Goal: Answer question/provide support

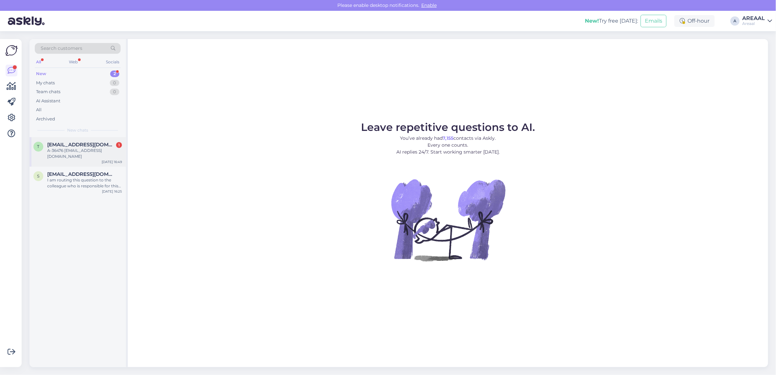
click at [91, 147] on span "[EMAIL_ADDRESS][DOMAIN_NAME]" at bounding box center [81, 145] width 68 height 6
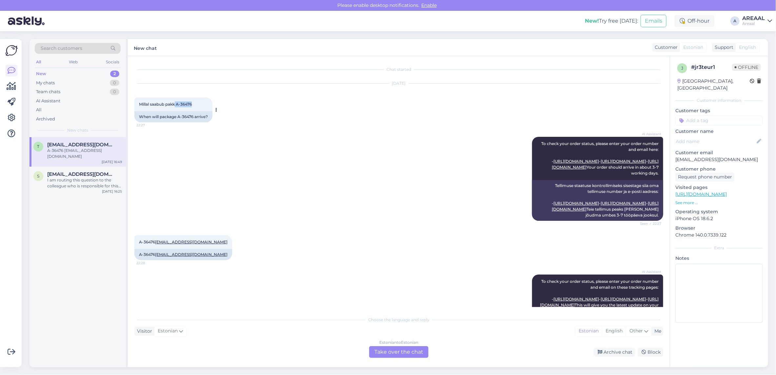
drag, startPoint x: 194, startPoint y: 103, endPoint x: 176, endPoint y: 104, distance: 17.4
click at [176, 104] on div "Millal saabub pakk A-36476 22:27" at bounding box center [173, 104] width 78 height 14
copy span "A-36476"
click at [68, 184] on div "s seda.tevetoglu@gmail.com I am routing this question to the colleague who is r…" at bounding box center [78, 182] width 96 height 30
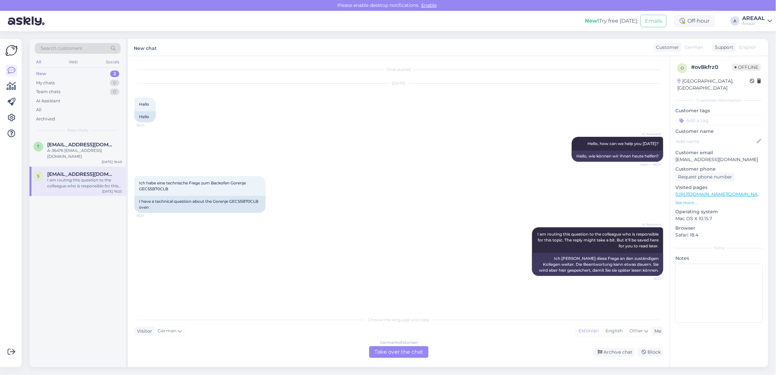
drag, startPoint x: 392, startPoint y: 366, endPoint x: 387, endPoint y: 358, distance: 9.6
click at [392, 366] on div "Chat started Sep 22 2025 Hallo 16:24 Hello AI Assistant Hello, how can we help …" at bounding box center [399, 211] width 542 height 311
click at [386, 354] on div "German to Estonian Take over the chat" at bounding box center [398, 352] width 59 height 12
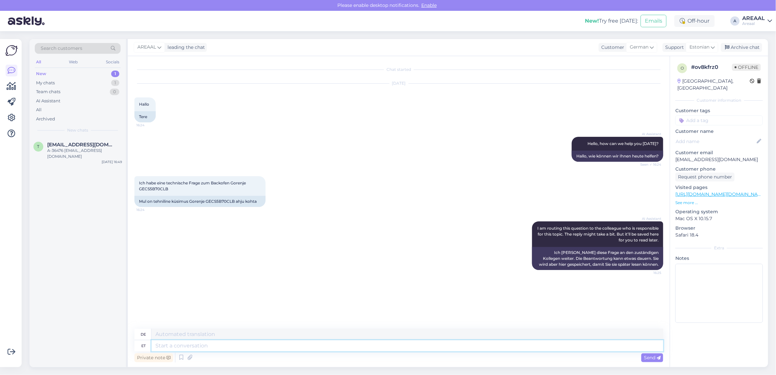
click at [384, 343] on textarea at bounding box center [407, 345] width 512 height 11
type textarea "What wou"
type textarea "Was"
type textarea "What would be"
type textarea "Was würde"
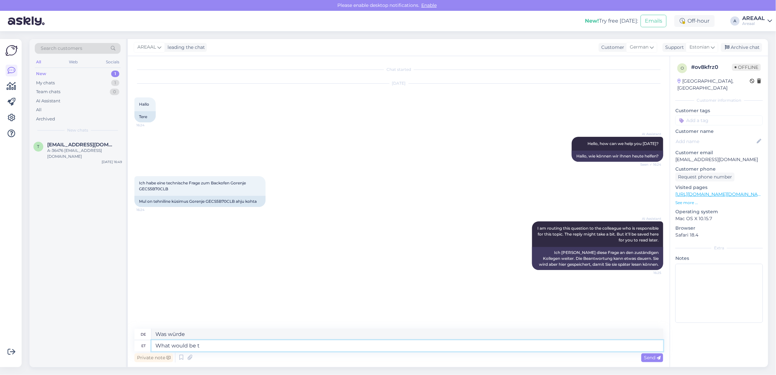
type textarea "What would be th"
type textarea "Was wäre"
type textarea "What would be thje"
type textarea "Was wäre die"
type textarea "What would be the question?"
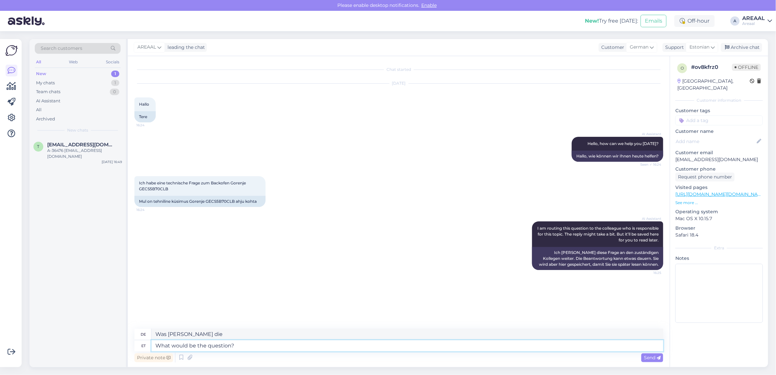
type textarea "Was wäre die Frage?"
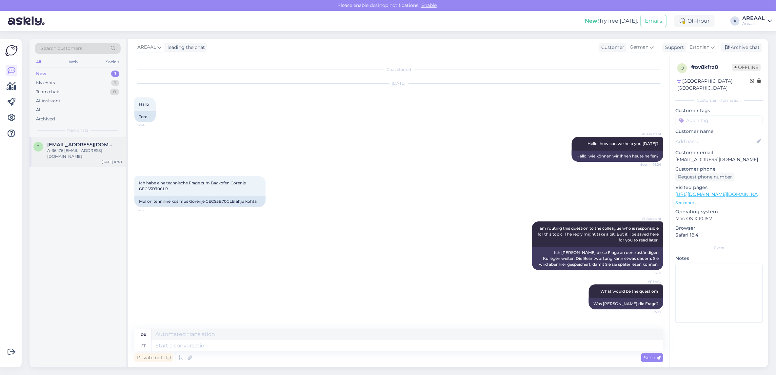
click at [73, 145] on span "[EMAIL_ADDRESS][DOMAIN_NAME]" at bounding box center [81, 145] width 68 height 6
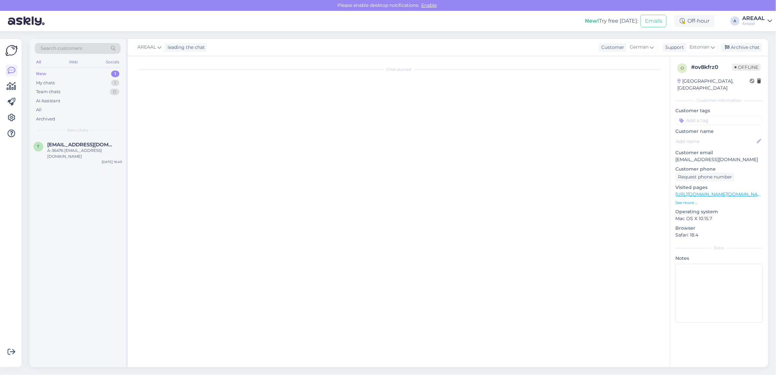
scroll to position [290, 0]
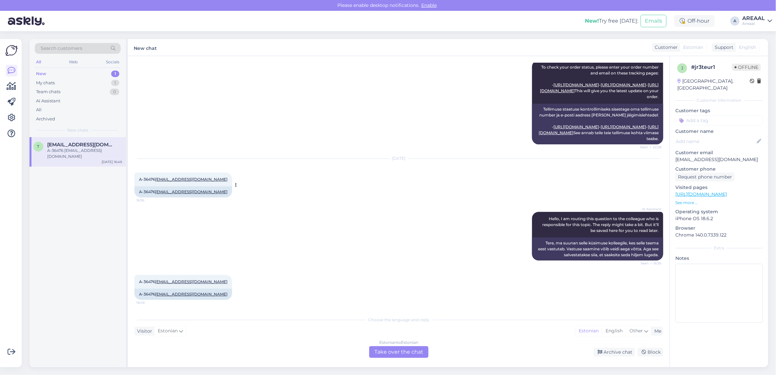
copy span "A-36476"
drag, startPoint x: 162, startPoint y: 154, endPoint x: 134, endPoint y: 154, distance: 27.9
click at [134, 172] on div "A-36476 taago.pikas@gmail.com 16:36" at bounding box center [183, 179] width 98 height 14
click at [330, 205] on div "AI Assistant Hello, I am routing this question to the colleague who is responsi…" at bounding box center [398, 236] width 529 height 63
click at [423, 355] on div "Estonian to Estonian Take over the chat" at bounding box center [398, 352] width 59 height 12
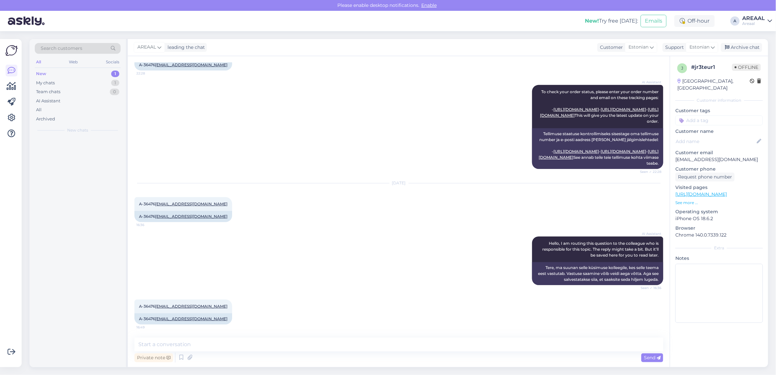
scroll to position [266, 0]
click at [416, 348] on textarea at bounding box center [398, 344] width 529 height 14
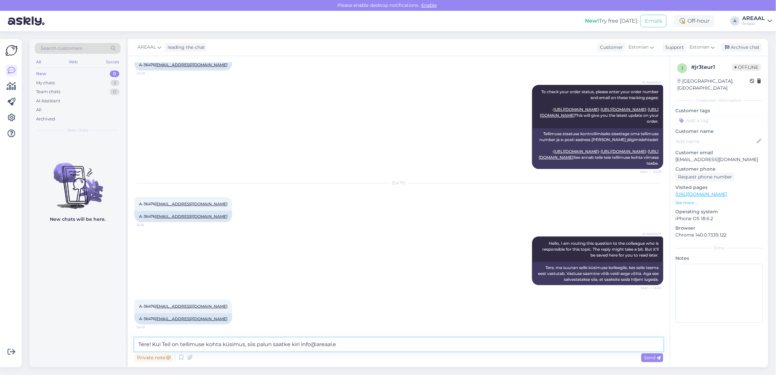
type textarea "Tere! Kui Teil on tellimuse kohta küsimus, siis palun saatke kiri [EMAIL_ADDRES…"
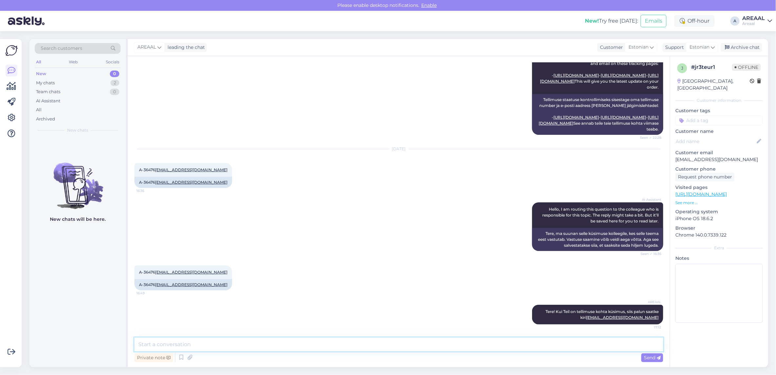
scroll to position [299, 0]
click at [744, 50] on div "Archive chat" at bounding box center [741, 47] width 41 height 9
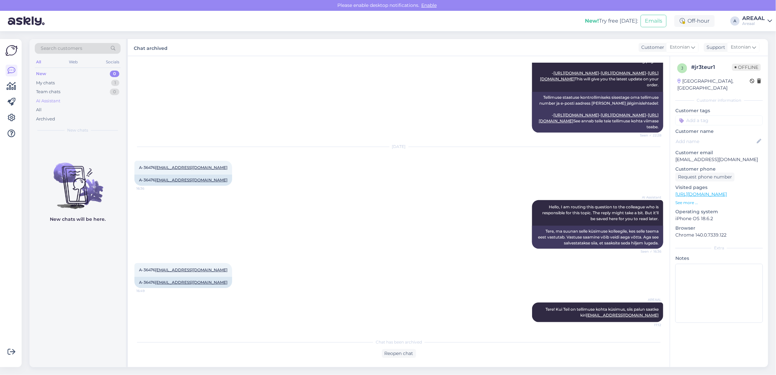
click at [79, 104] on div "AI Assistant" at bounding box center [78, 100] width 86 height 9
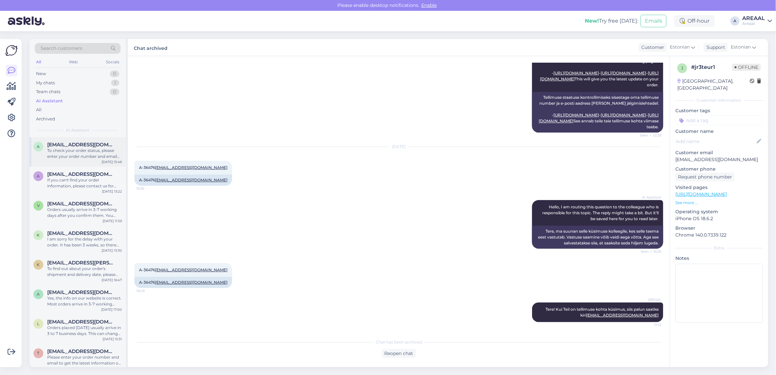
click at [67, 149] on div "To check your order status, please enter your order number and email here: - [U…" at bounding box center [84, 154] width 75 height 12
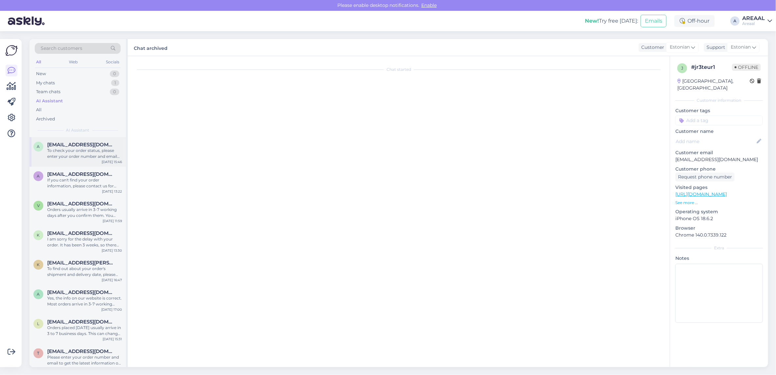
scroll to position [0, 0]
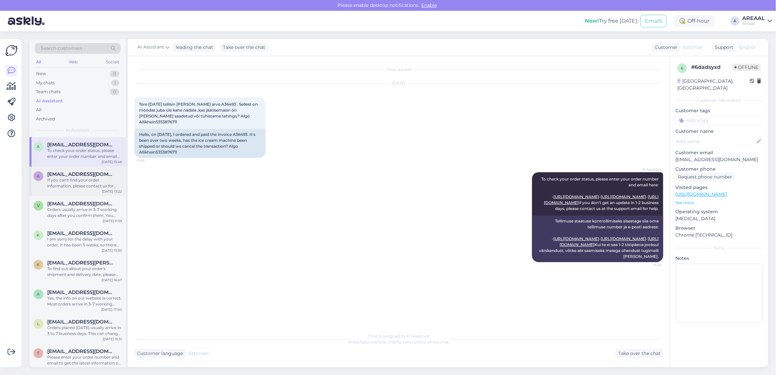
click at [66, 171] on span "[EMAIL_ADDRESS][DOMAIN_NAME]" at bounding box center [81, 174] width 68 height 6
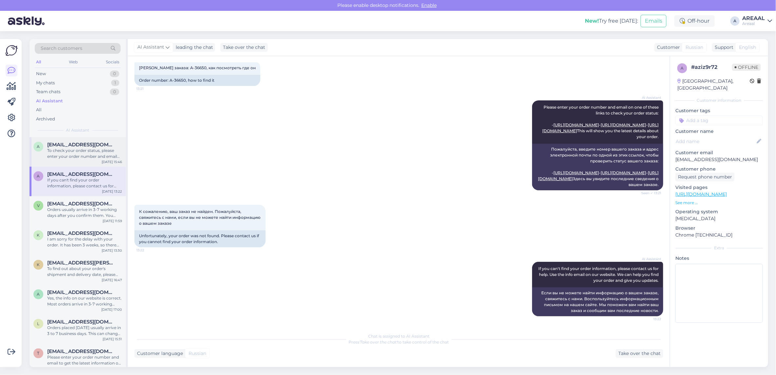
click at [72, 144] on span "[EMAIL_ADDRESS][DOMAIN_NAME]" at bounding box center [81, 145] width 68 height 6
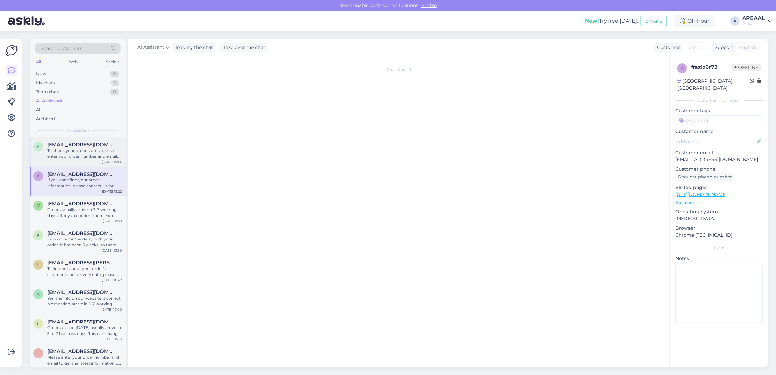
scroll to position [0, 0]
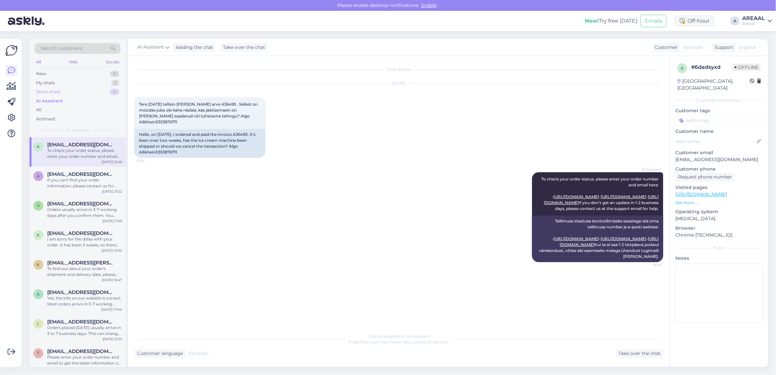
click at [107, 91] on div "Team chats 0" at bounding box center [78, 91] width 86 height 9
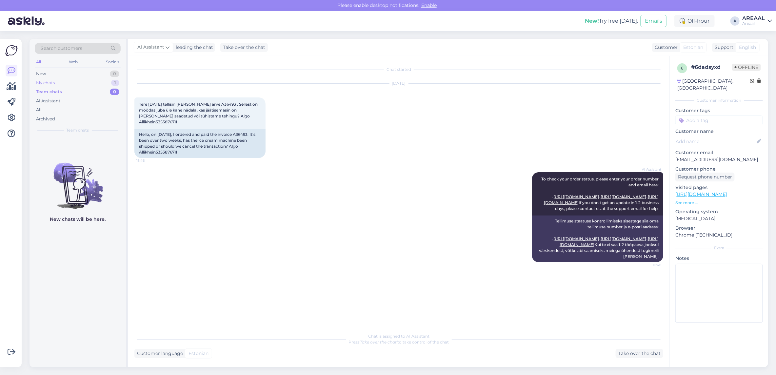
click at [107, 81] on div "My chats 1" at bounding box center [78, 82] width 86 height 9
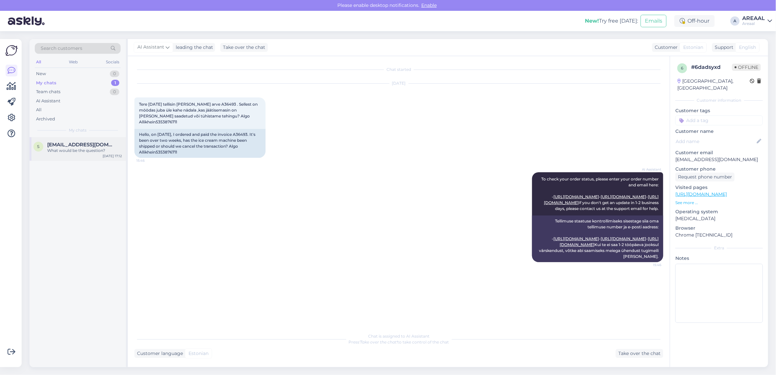
click at [81, 139] on div "s seda.tevetoglu@gmail.com What would be the question? Sep 22 17:12" at bounding box center [78, 149] width 96 height 24
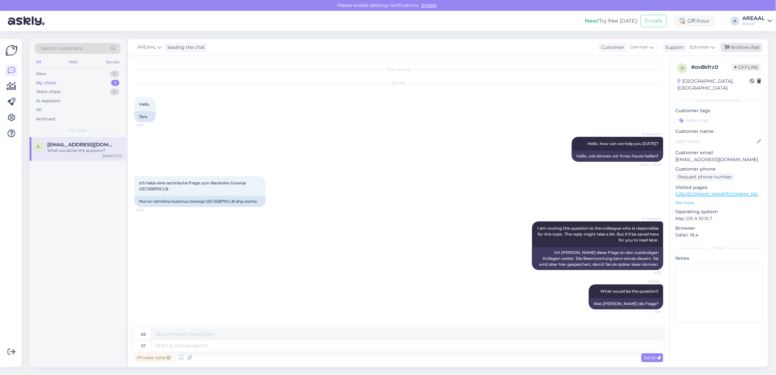
click at [742, 46] on div "Archive chat" at bounding box center [741, 47] width 41 height 9
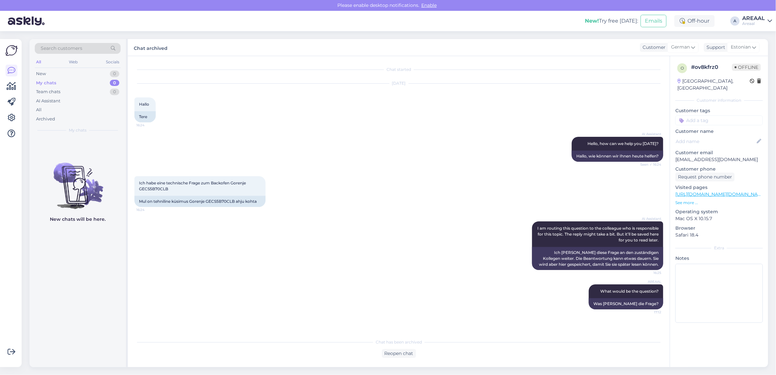
click at [761, 22] on div "Areaal" at bounding box center [753, 23] width 23 height 5
click at [761, 52] on button "Open" at bounding box center [758, 51] width 18 height 10
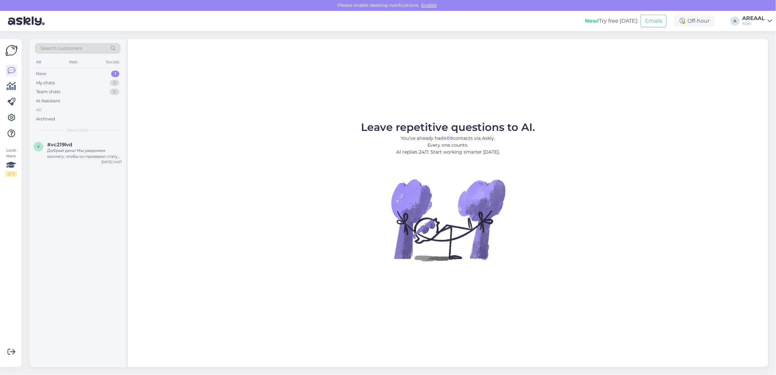
click at [71, 106] on div "All" at bounding box center [78, 109] width 86 height 9
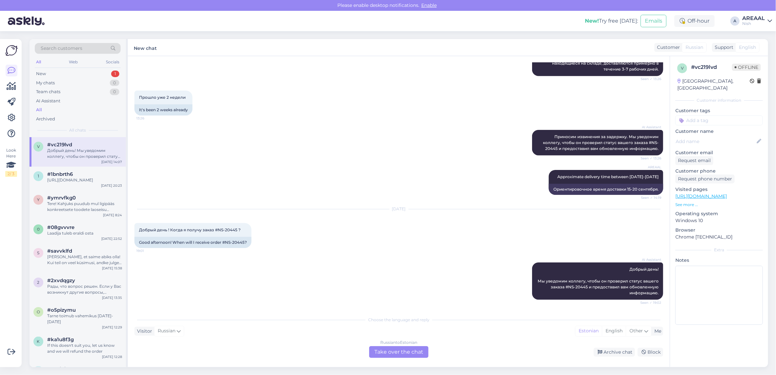
scroll to position [532, 0]
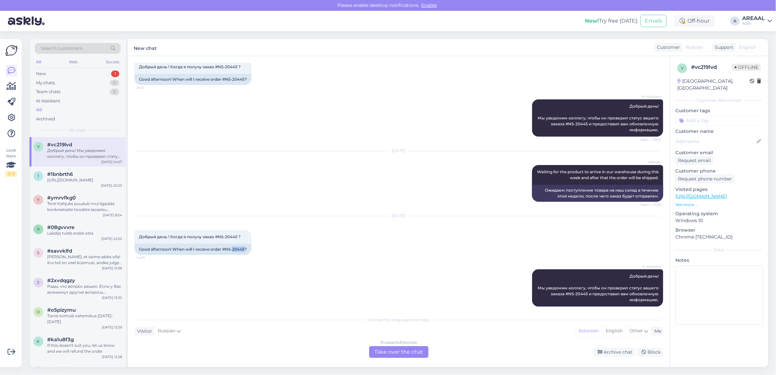
copy div "20445"
copy div "NS-20445"
drag, startPoint x: 245, startPoint y: 243, endPoint x: 225, endPoint y: 249, distance: 21.1
click at [225, 249] on div "Sep 22 2025 Добрый день ! Когда я получу заказ #NS-20445 ? 14:07 Good afternoon…" at bounding box center [398, 235] width 529 height 53
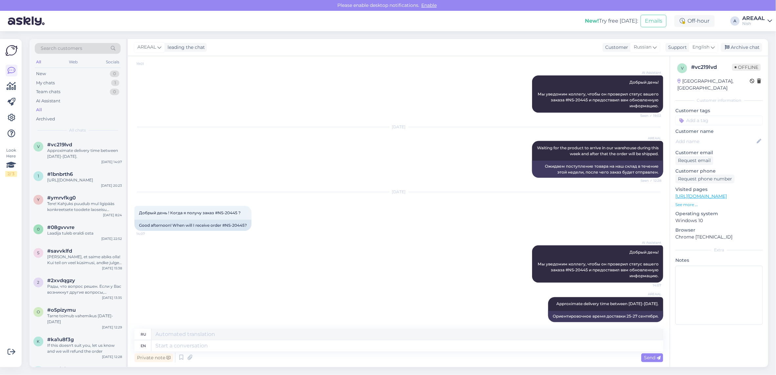
scroll to position [549, 0]
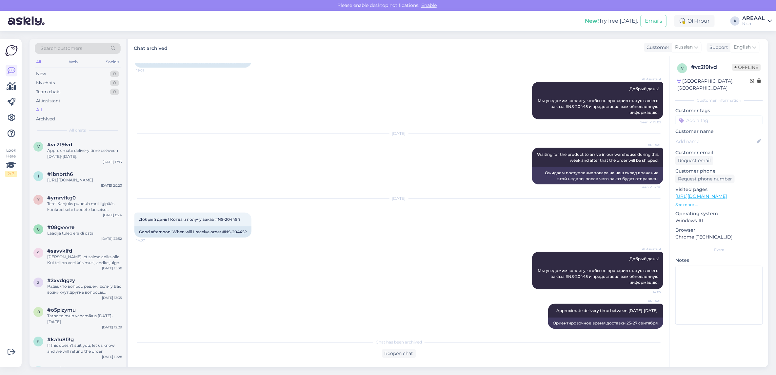
click at [13, 220] on div "Look Here 2 / 3" at bounding box center [11, 202] width 12 height 317
click at [210, 175] on div "Sep 19 2025 AREAAL Waiting for the product to arrive in our warehouse during th…" at bounding box center [398, 159] width 529 height 65
click at [113, 155] on div "Approximate delivery time between 25-27 september." at bounding box center [84, 154] width 75 height 12
drag, startPoint x: 751, startPoint y: 17, endPoint x: 752, endPoint y: 26, distance: 8.6
click at [751, 17] on div "AREAAL" at bounding box center [753, 18] width 23 height 5
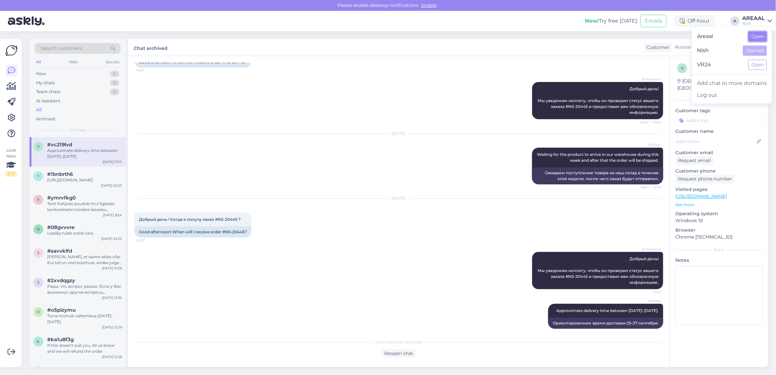
click at [757, 38] on button "Open" at bounding box center [758, 36] width 18 height 10
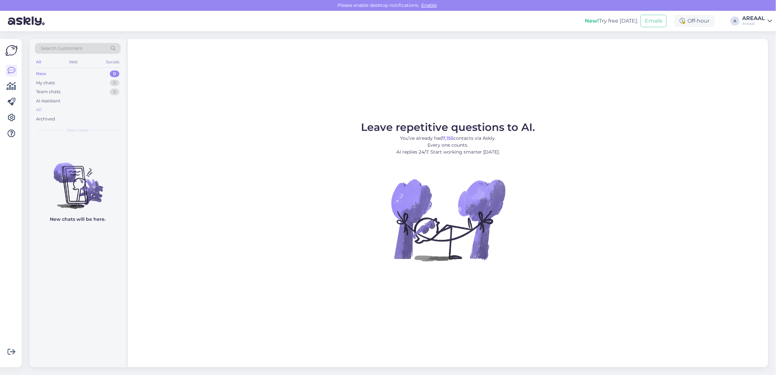
click at [66, 107] on div "All" at bounding box center [78, 109] width 86 height 9
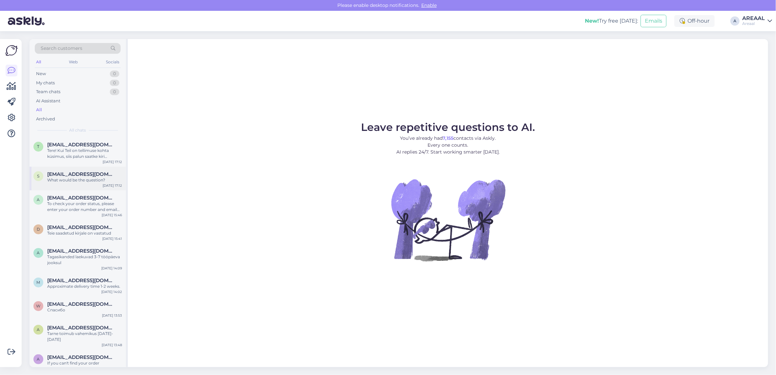
click at [89, 172] on span "[EMAIL_ADDRESS][DOMAIN_NAME]" at bounding box center [81, 174] width 68 height 6
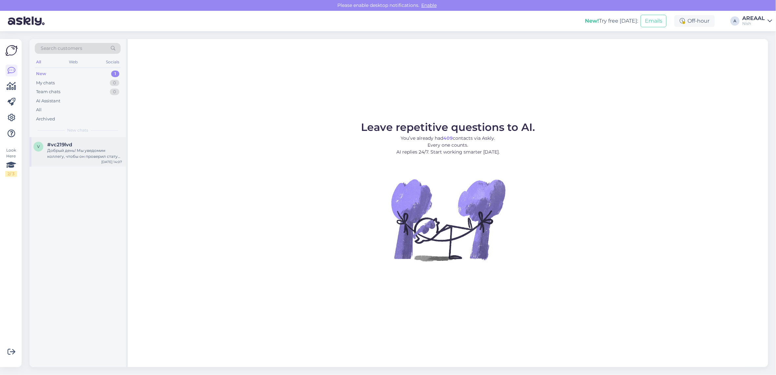
click at [110, 153] on div "Добрый день! Мы уведомим коллегу, чтобы он проверил статус вашего заказа #NS-20…" at bounding box center [84, 154] width 75 height 12
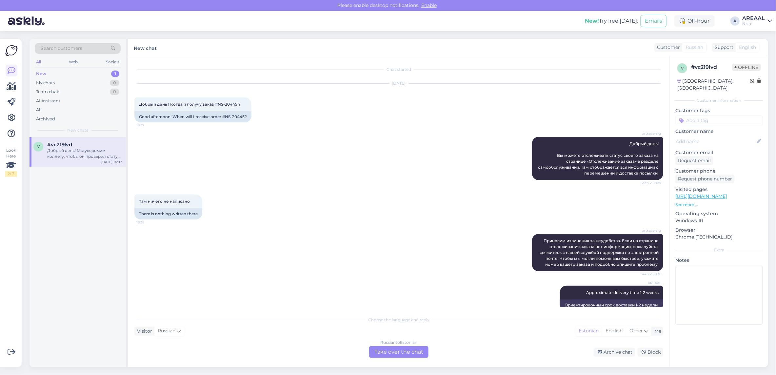
scroll to position [532, 0]
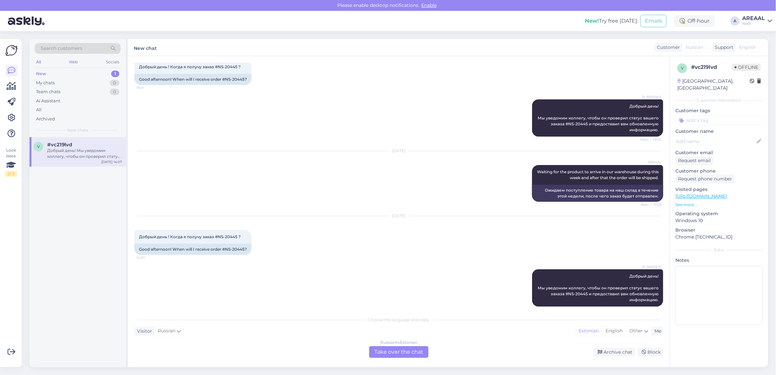
click at [397, 351] on div "Russian to Estonian Take over the chat" at bounding box center [398, 352] width 59 height 12
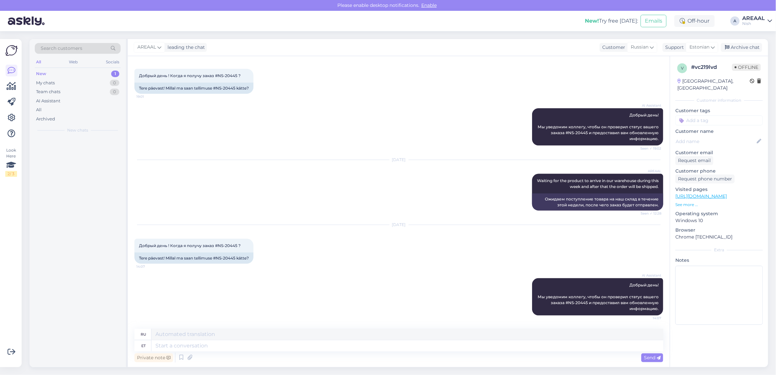
scroll to position [516, 0]
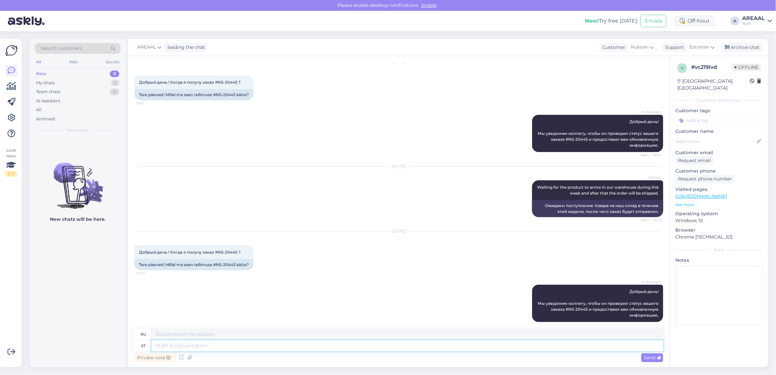
click at [397, 350] on textarea at bounding box center [407, 345] width 512 height 11
click at [691, 54] on div "AREAAL leading the chat Customer Russian Support Estonian Archive chat" at bounding box center [448, 47] width 640 height 17
click at [692, 51] on div "Estonian" at bounding box center [702, 47] width 32 height 10
type input "eng"
drag, startPoint x: 681, startPoint y: 74, endPoint x: 654, endPoint y: 106, distance: 41.4
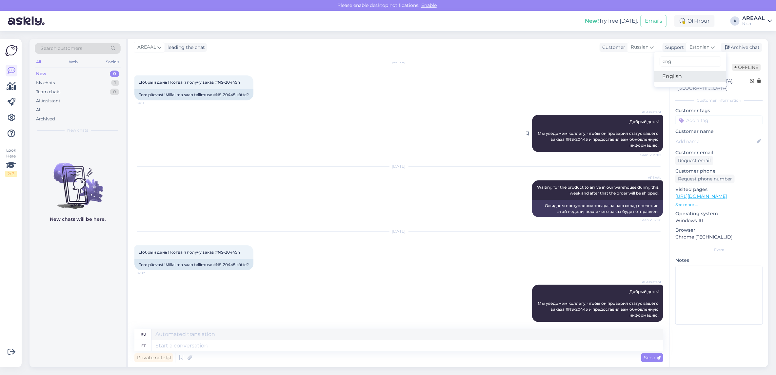
click at [681, 74] on link "English" at bounding box center [690, 76] width 72 height 10
click at [372, 342] on textarea at bounding box center [407, 345] width 512 height 11
type textarea "Approximate d"
type textarea "Приблизительный"
type textarea "Approximate delivery time"
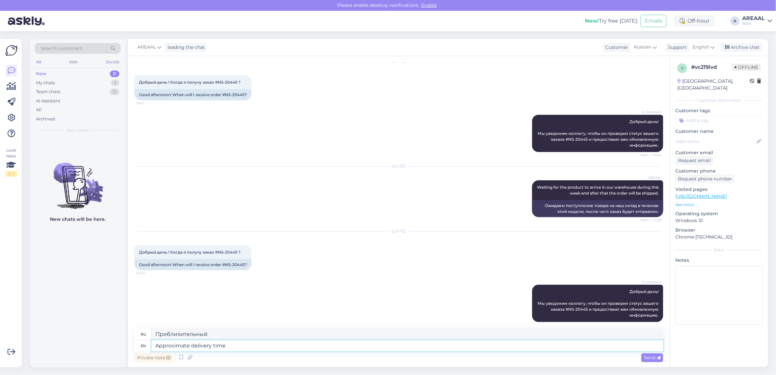
type textarea "Ориентировочная доставка"
type textarea "Approximate delivery time betw"
type textarea "Примерное время доставки"
type textarea "Approximate delivery time between 25-2"
type textarea "Примерное время доставки между"
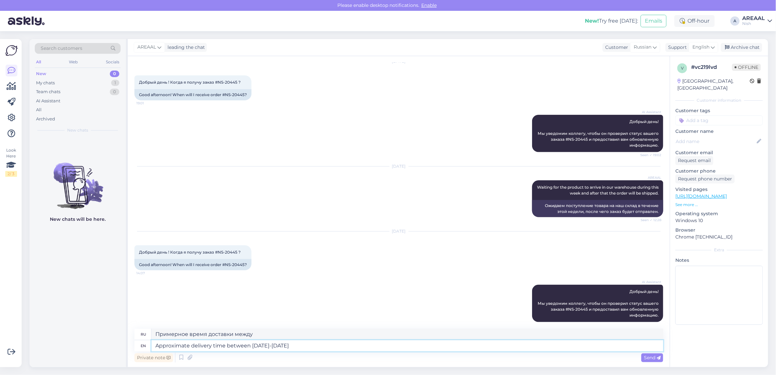
type textarea "Approximate delivery time between 25-27 septe"
type textarea "Примерное время доставки 25-27"
type textarea "Approximate delivery time between 25-27 september."
type textarea "Ориентировочное время доставки 25-27 сентября."
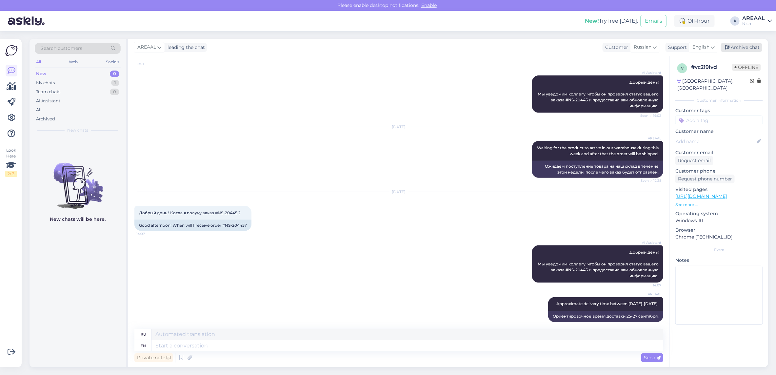
click at [750, 46] on div "Archive chat" at bounding box center [741, 47] width 41 height 9
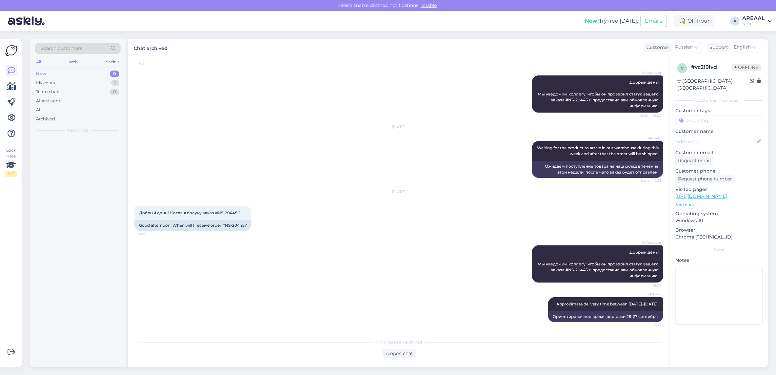
scroll to position [549, 0]
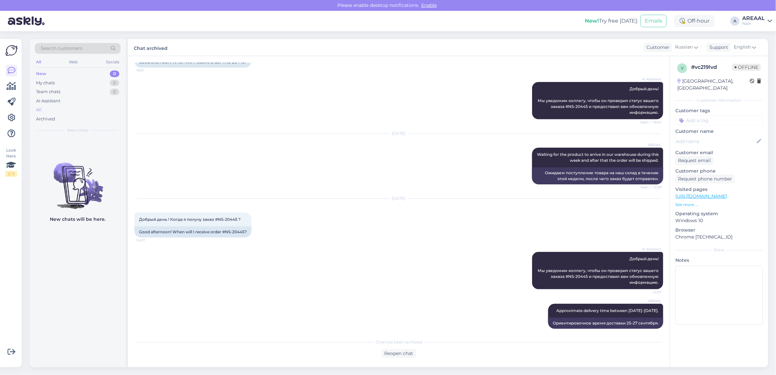
click at [86, 112] on div "All" at bounding box center [78, 109] width 86 height 9
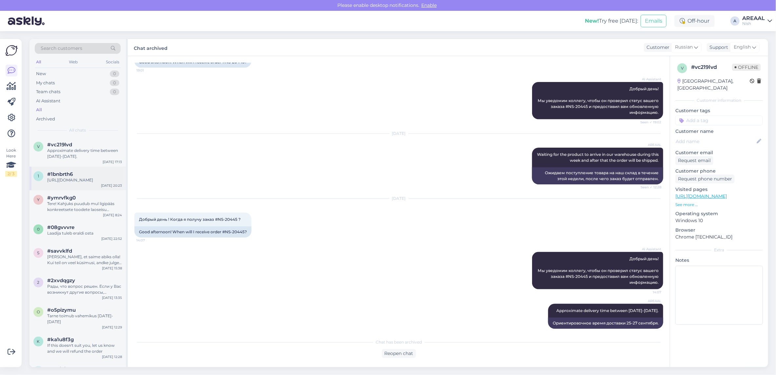
click at [81, 172] on div "#1bnbrth6" at bounding box center [84, 174] width 75 height 6
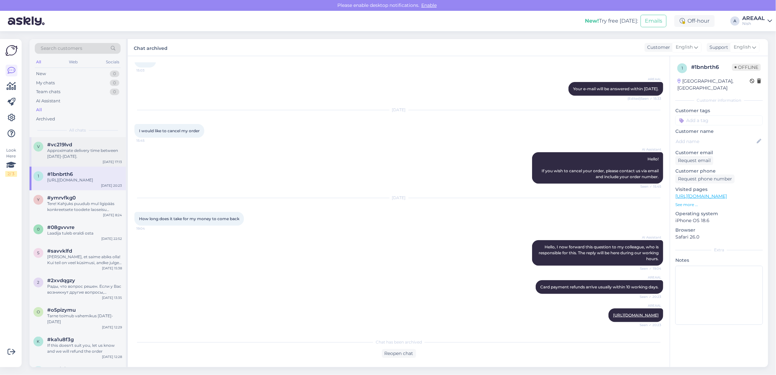
click at [86, 151] on div "Approximate delivery time between 25-27 september." at bounding box center [84, 154] width 75 height 12
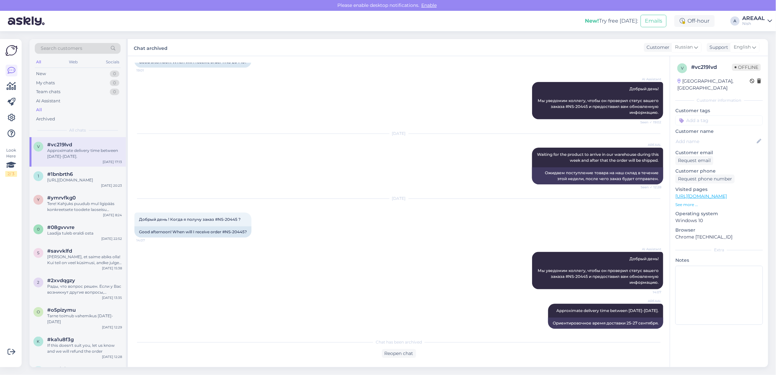
click at [755, 16] on div "AREAAL" at bounding box center [753, 18] width 23 height 5
click at [771, 35] on div "Areaal Open" at bounding box center [732, 37] width 80 height 14
click at [761, 33] on button "Open" at bounding box center [758, 36] width 18 height 10
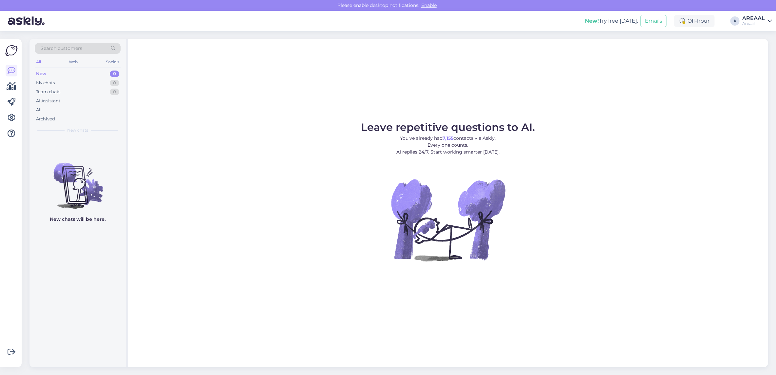
click at [9, 274] on div at bounding box center [11, 202] width 12 height 317
click at [333, 212] on figure "Leave repetitive questions to AI. You’ve already had 7,155 contacts via Askly. …" at bounding box center [448, 200] width 629 height 157
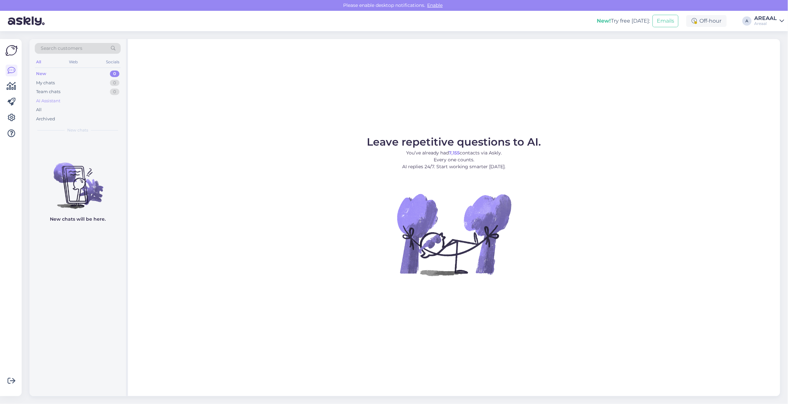
click at [69, 104] on div "AI Assistant" at bounding box center [78, 100] width 86 height 9
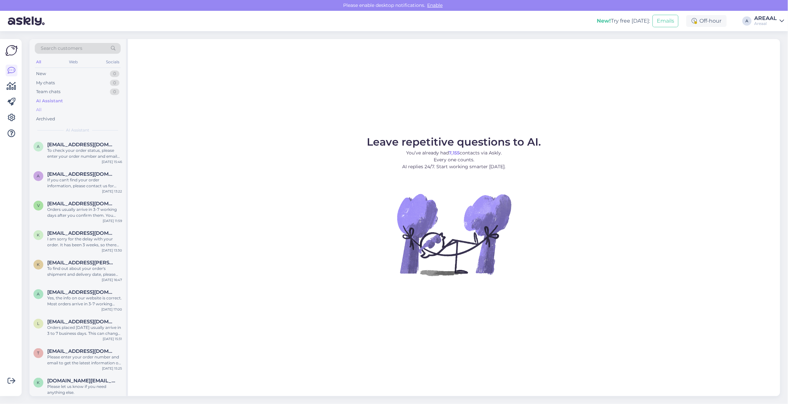
click at [68, 109] on div "All" at bounding box center [78, 109] width 86 height 9
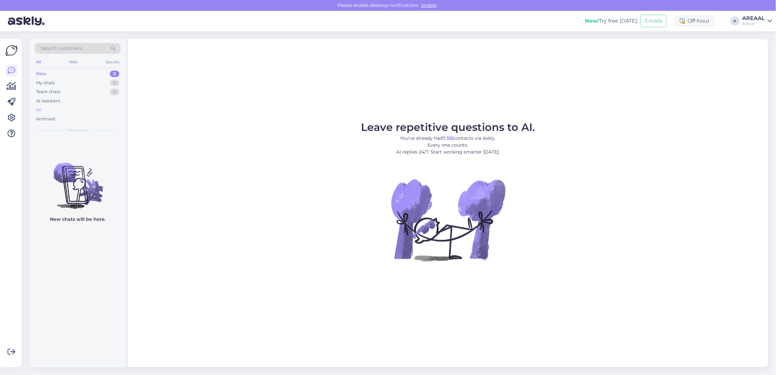
click at [116, 106] on div "All" at bounding box center [78, 109] width 86 height 9
click at [98, 104] on div "AI Assistant" at bounding box center [78, 100] width 86 height 9
click at [95, 112] on div "All" at bounding box center [78, 109] width 86 height 9
click at [99, 114] on div "Archived" at bounding box center [78, 118] width 86 height 9
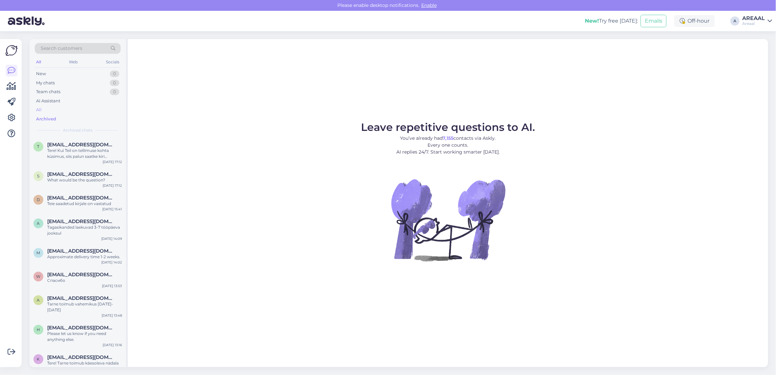
click at [96, 109] on div "All" at bounding box center [78, 109] width 86 height 9
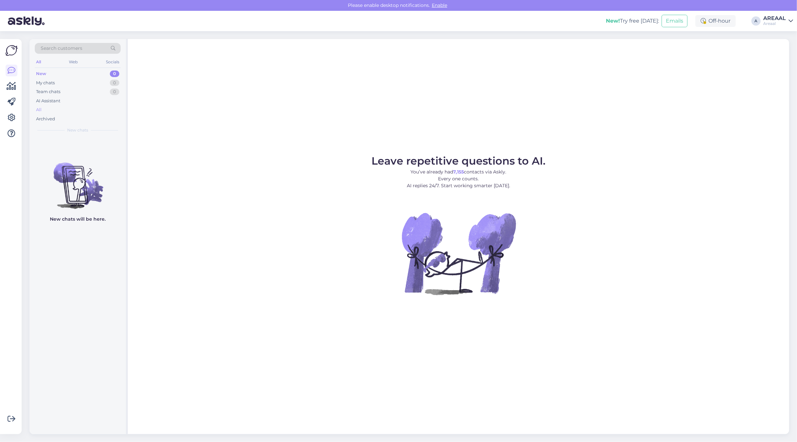
click at [95, 112] on div "All" at bounding box center [78, 109] width 86 height 9
click at [61, 109] on div "All" at bounding box center [78, 109] width 86 height 9
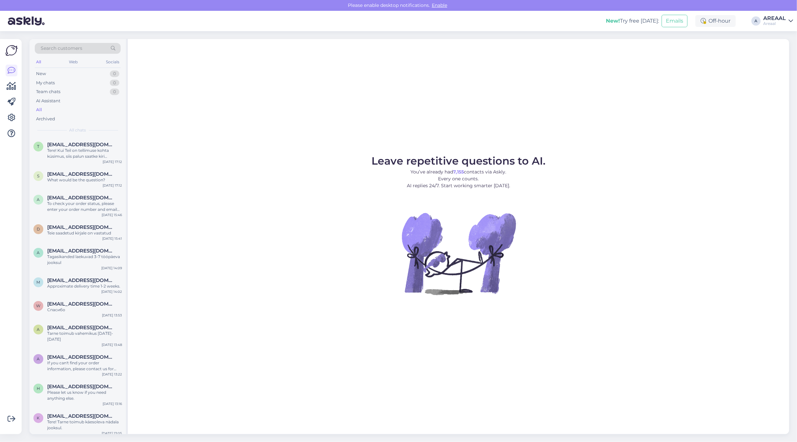
click at [563, 110] on div "Leave repetitive questions to AI. You’ve already had 7,155 contacts via Askly. …" at bounding box center [458, 236] width 661 height 395
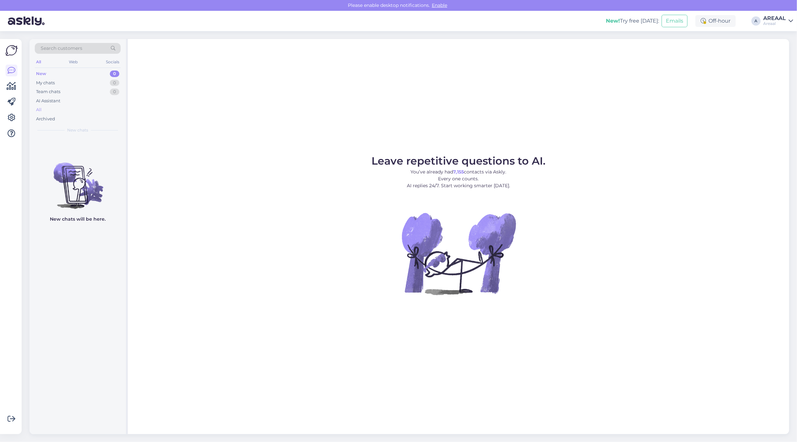
click at [83, 112] on div "All" at bounding box center [78, 109] width 86 height 9
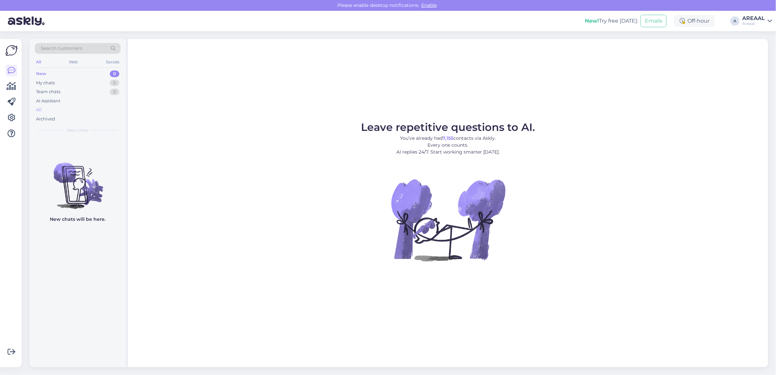
drag, startPoint x: 0, startPoint y: 0, endPoint x: 91, endPoint y: 107, distance: 140.3
click at [91, 107] on div "All" at bounding box center [78, 109] width 86 height 9
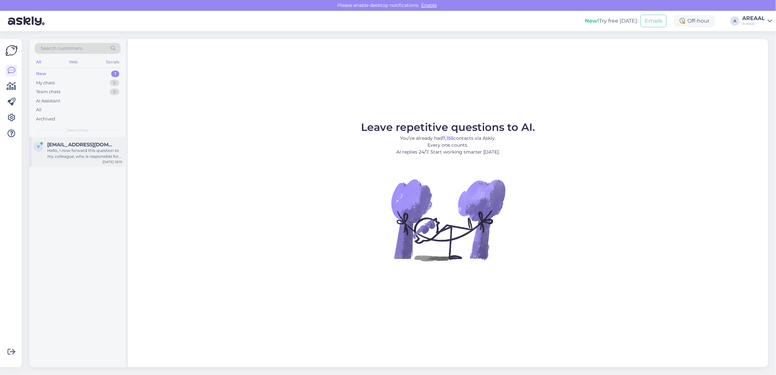
click at [71, 148] on div "Hello, I now forward this question to my colleague, who is responsible for this…" at bounding box center [84, 154] width 75 height 12
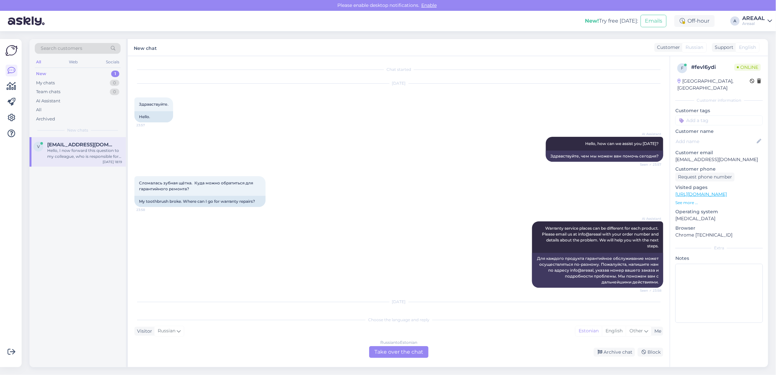
scroll to position [97, 0]
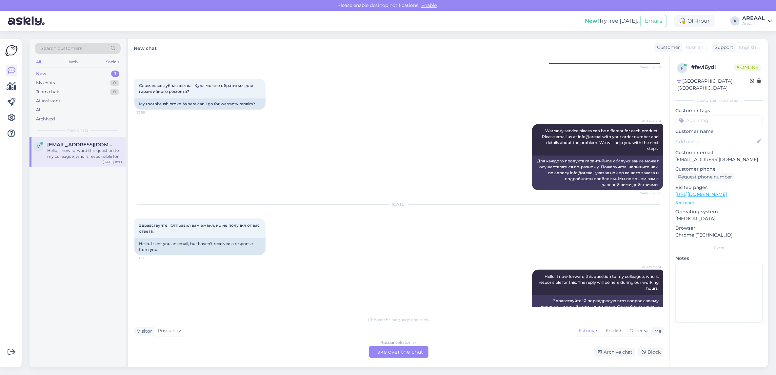
click at [391, 350] on div "Russian to Estonian Take over the chat" at bounding box center [398, 352] width 59 height 12
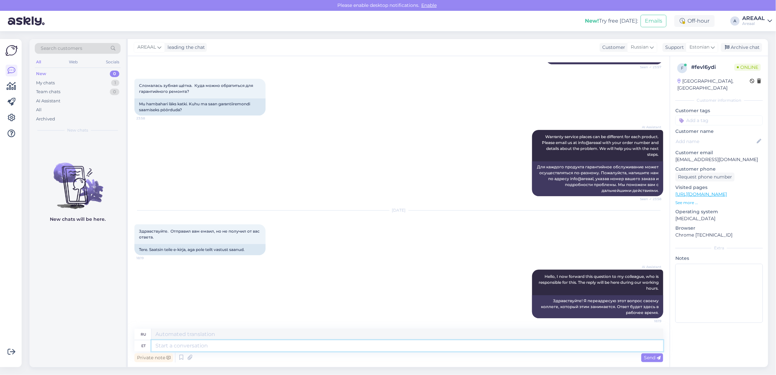
click at [388, 351] on textarea at bounding box center [407, 345] width 512 height 11
click at [703, 48] on span "Estonian" at bounding box center [700, 47] width 20 height 7
type input "eng"
drag, startPoint x: 680, startPoint y: 73, endPoint x: 679, endPoint y: 76, distance: 3.5
click at [680, 73] on link "English" at bounding box center [690, 76] width 72 height 10
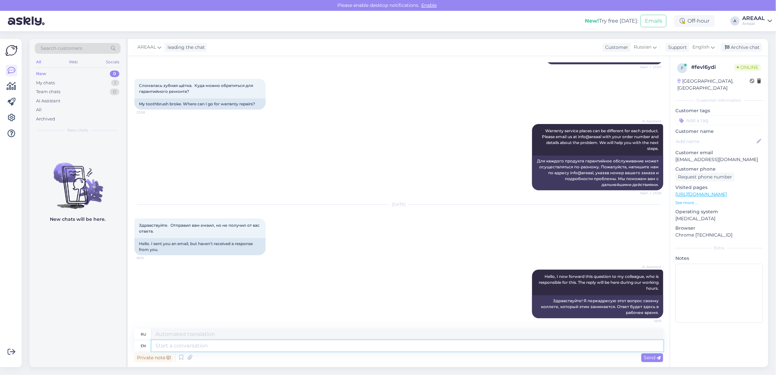
click at [505, 351] on textarea at bounding box center [407, 345] width 512 height 11
type textarea "E-mails a"
type textarea "Электронные письма"
type textarea "E-mails are answered with"
type textarea "На электронные письма отвечают"
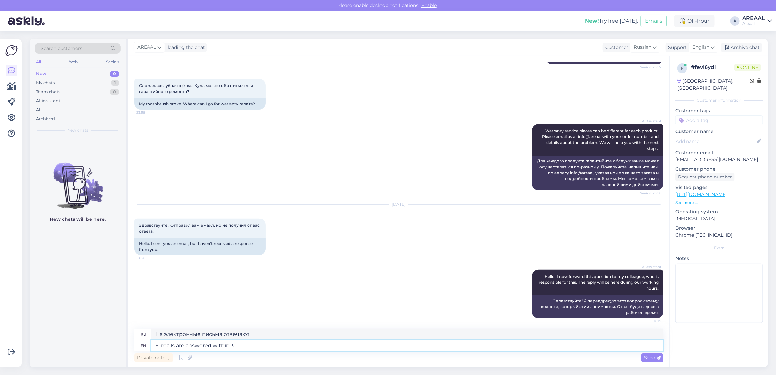
type textarea "E-mails are answered within 3 w"
type textarea "На электронные письма отвечают в течение"
type textarea "E-mails are answered within 3 wo"
type textarea "Ответы на электронные письма принимаются в течение 3 дней."
type textarea "E-mails are answered within 3 working da"
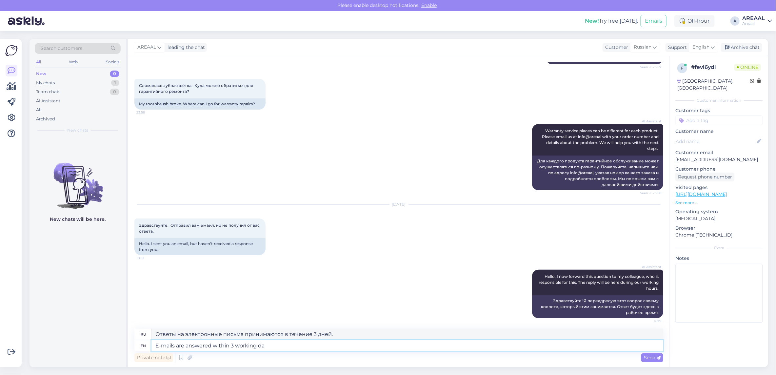
type textarea "Ответы на электронные письма принимаются в течение 3 рабочих дней."
type textarea "E-mails are answered within 3 working days."
type textarea "Ответы на электронные письма даются в течение 3 рабочих дней."
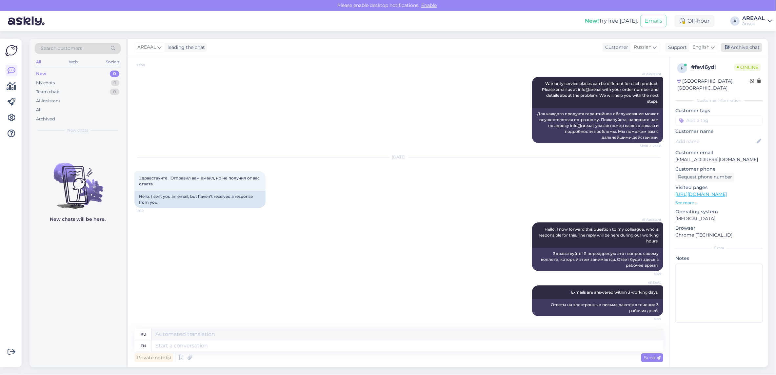
click at [733, 46] on div "Archive chat" at bounding box center [741, 47] width 41 height 9
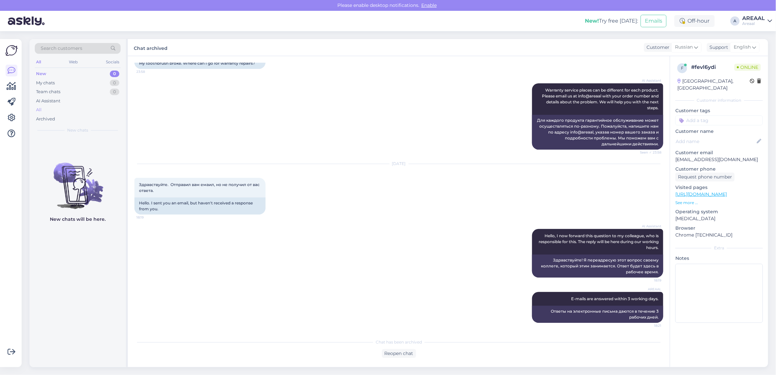
click at [43, 109] on div "All" at bounding box center [78, 109] width 86 height 9
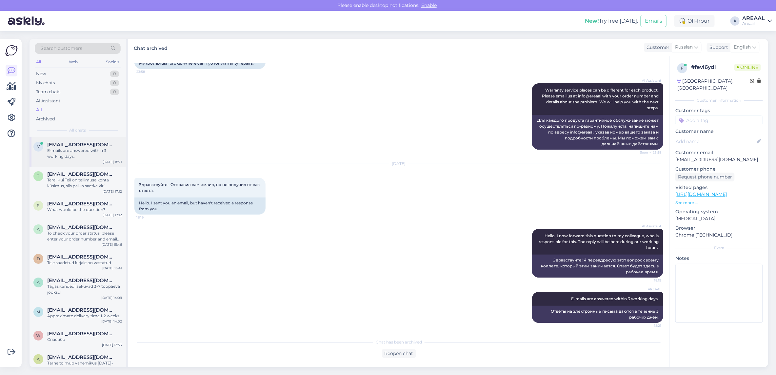
click at [80, 157] on div "E-mails are answered within 3 working days." at bounding box center [84, 154] width 75 height 12
click at [84, 178] on div "Tere! Kui Teil on tellimuse kohta küsimus, siis palun saatke kiri [EMAIL_ADDRES…" at bounding box center [84, 183] width 75 height 12
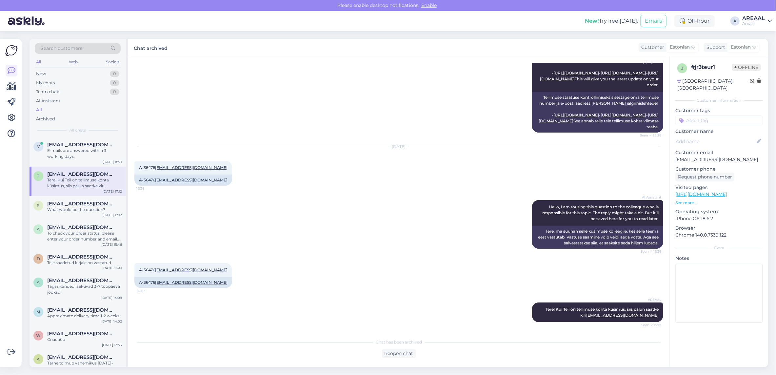
drag, startPoint x: 756, startPoint y: 21, endPoint x: 758, endPoint y: 26, distance: 5.7
click at [756, 21] on div "Areaal" at bounding box center [753, 23] width 23 height 5
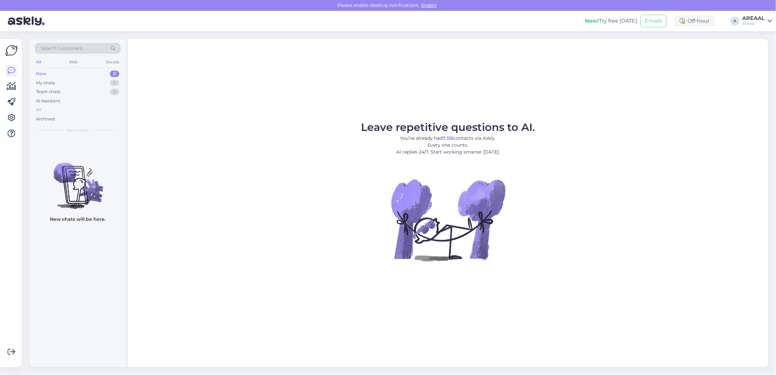
click at [107, 108] on div "All" at bounding box center [78, 109] width 86 height 9
click at [109, 110] on div "All" at bounding box center [78, 109] width 86 height 9
drag, startPoint x: 0, startPoint y: 0, endPoint x: 86, endPoint y: 100, distance: 131.6
click at [86, 100] on div "AI Assistant" at bounding box center [78, 100] width 86 height 9
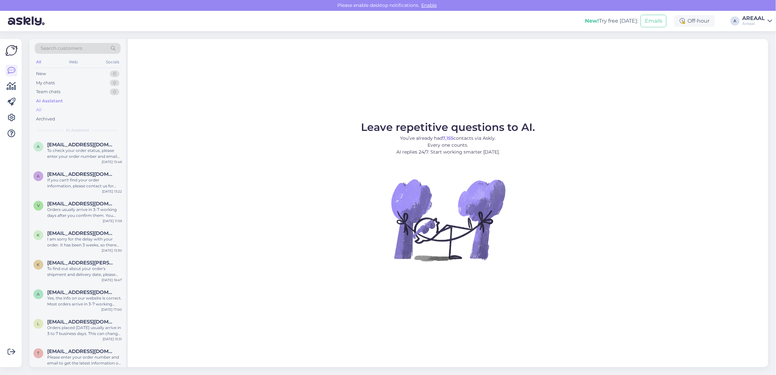
click at [81, 110] on div "All" at bounding box center [78, 109] width 86 height 9
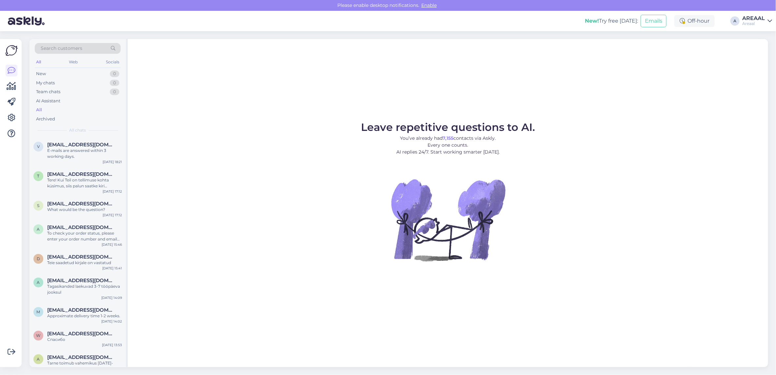
click at [248, 104] on div "Leave repetitive questions to AI. You’ve already had 7,155 contacts via Askly. …" at bounding box center [448, 203] width 640 height 328
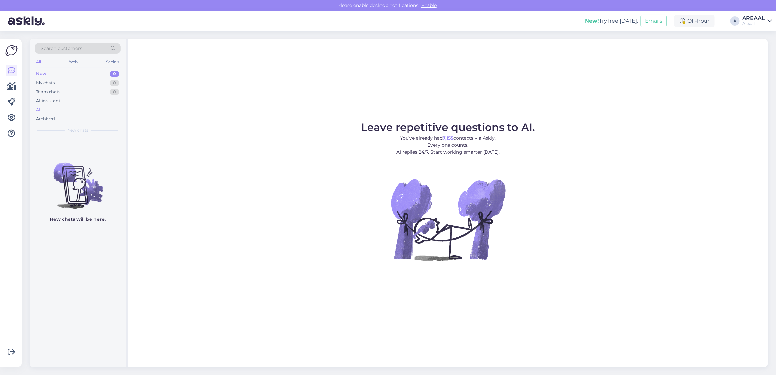
click at [70, 112] on div "All" at bounding box center [78, 109] width 86 height 9
click at [76, 103] on div "AI Assistant" at bounding box center [78, 100] width 86 height 9
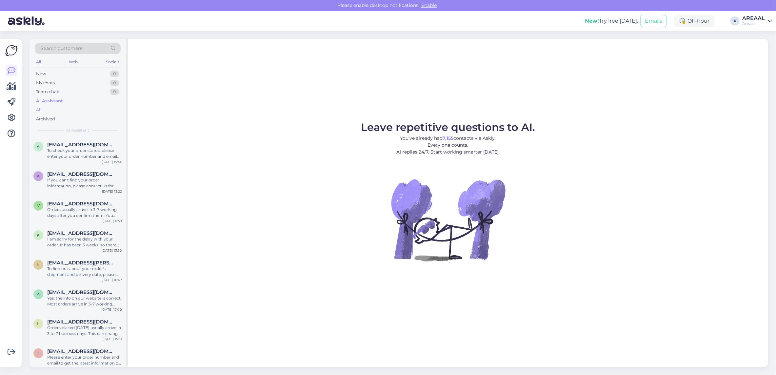
click at [73, 111] on div "All" at bounding box center [78, 109] width 86 height 9
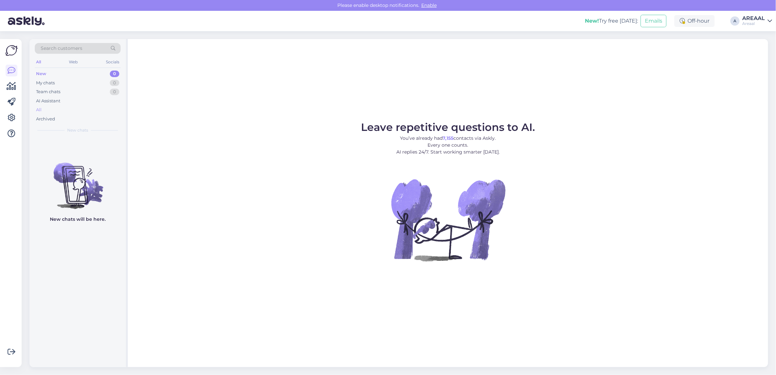
click at [88, 108] on div "All" at bounding box center [78, 109] width 86 height 9
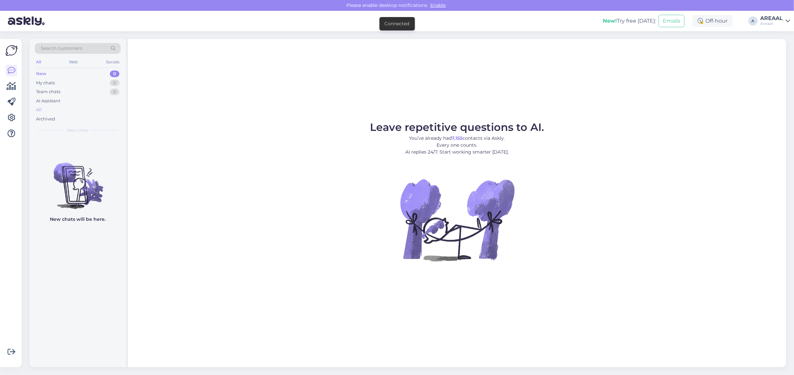
click at [93, 106] on div "All" at bounding box center [78, 109] width 86 height 9
click at [58, 109] on div "All" at bounding box center [78, 109] width 86 height 9
click at [63, 110] on div "All" at bounding box center [78, 109] width 86 height 9
click at [57, 112] on div "All" at bounding box center [78, 109] width 86 height 9
click at [69, 107] on div "All" at bounding box center [78, 109] width 86 height 9
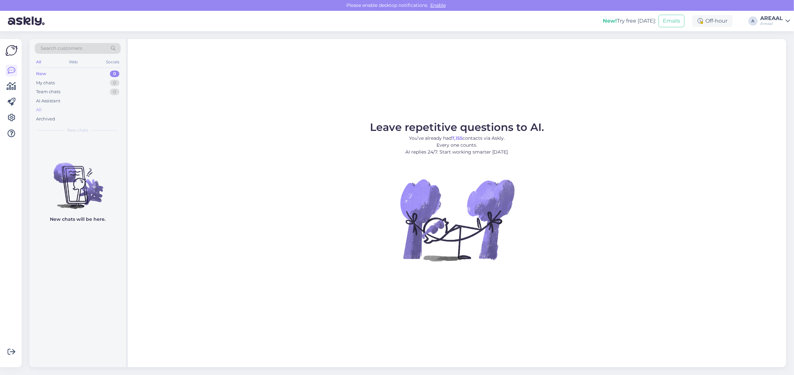
click at [93, 110] on div "All" at bounding box center [78, 109] width 86 height 9
click at [67, 104] on div "AI Assistant" at bounding box center [78, 100] width 86 height 9
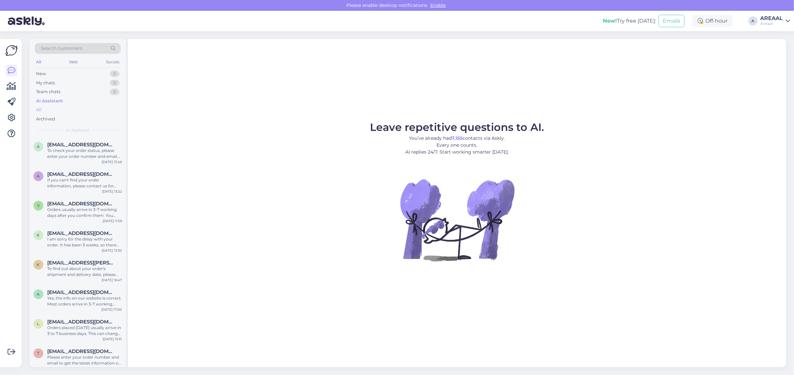
click at [66, 109] on div "All" at bounding box center [78, 109] width 86 height 9
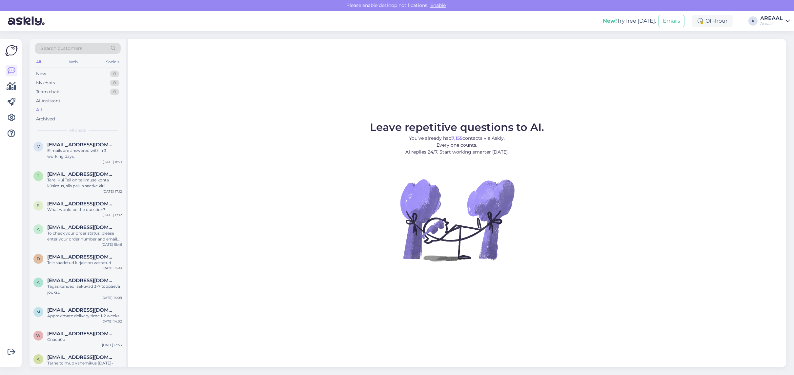
click at [67, 109] on div "All" at bounding box center [78, 109] width 86 height 9
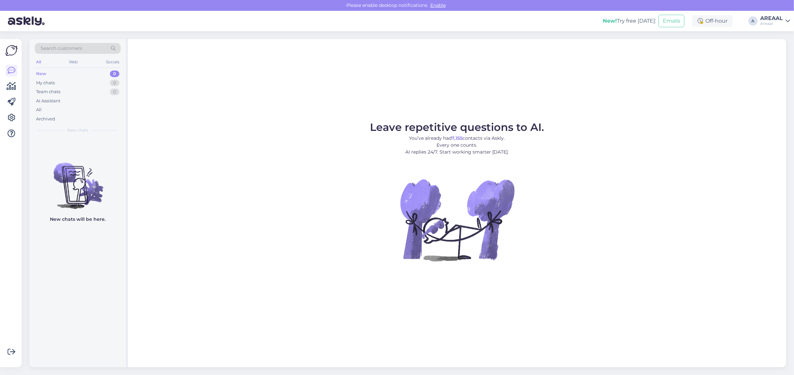
click at [125, 112] on div "Search customers All Web Socials New 0 My chats 0 Team chats 0 AI Assistant All…" at bounding box center [78, 88] width 96 height 98
click at [109, 107] on div "All" at bounding box center [78, 109] width 86 height 9
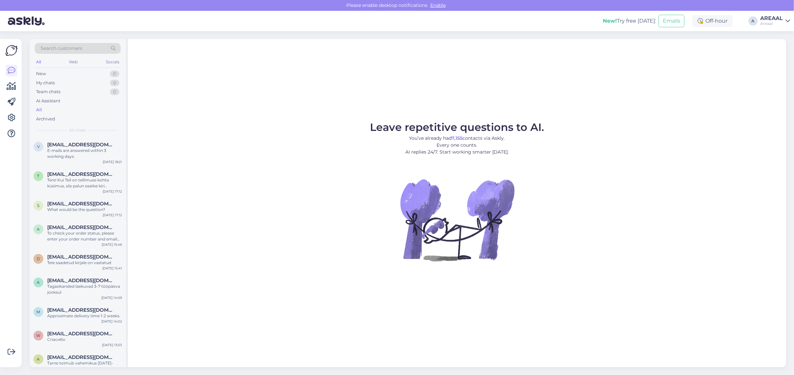
click at [244, 133] on figure "Leave repetitive questions to AI. You’ve already had 7,155 contacts via Askly. …" at bounding box center [457, 200] width 646 height 157
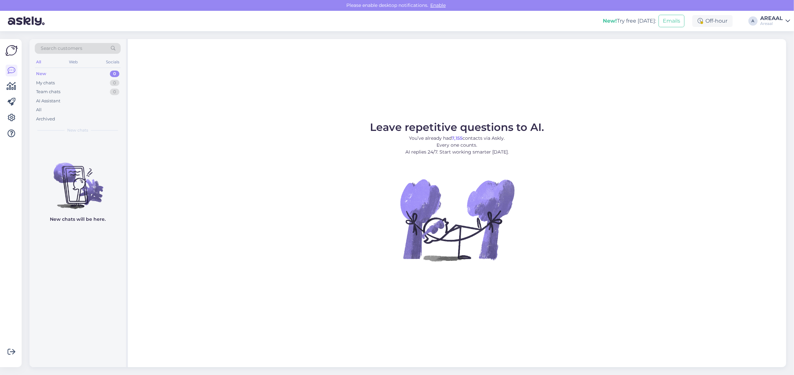
click at [640, 89] on div "Leave repetitive questions to AI. You’ve already had 7,155 contacts via Askly. …" at bounding box center [457, 203] width 658 height 328
